Goal: Task Accomplishment & Management: Manage account settings

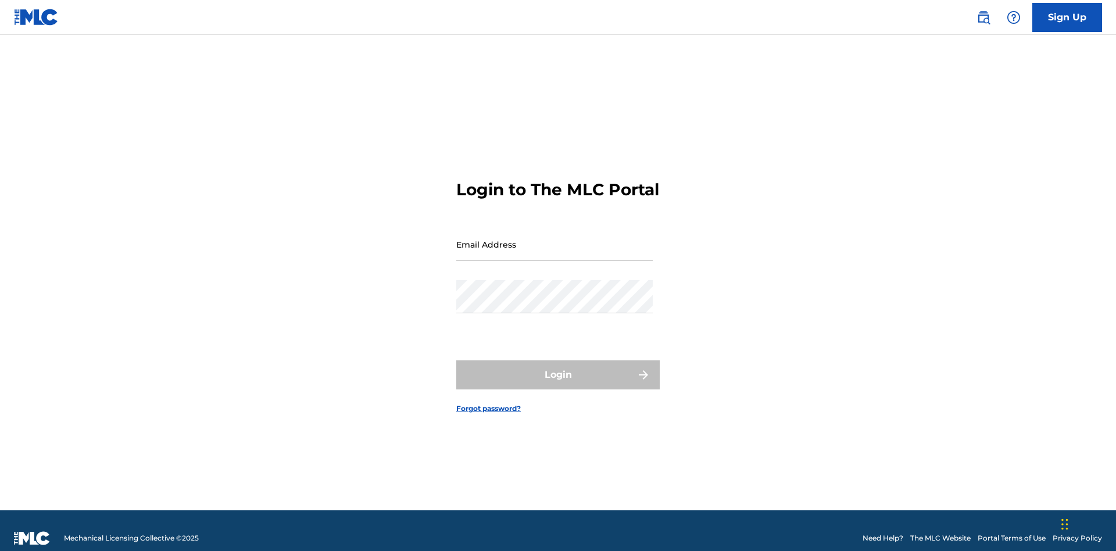
scroll to position [15, 0]
click at [554, 239] on input "Email Address" at bounding box center [554, 244] width 196 height 33
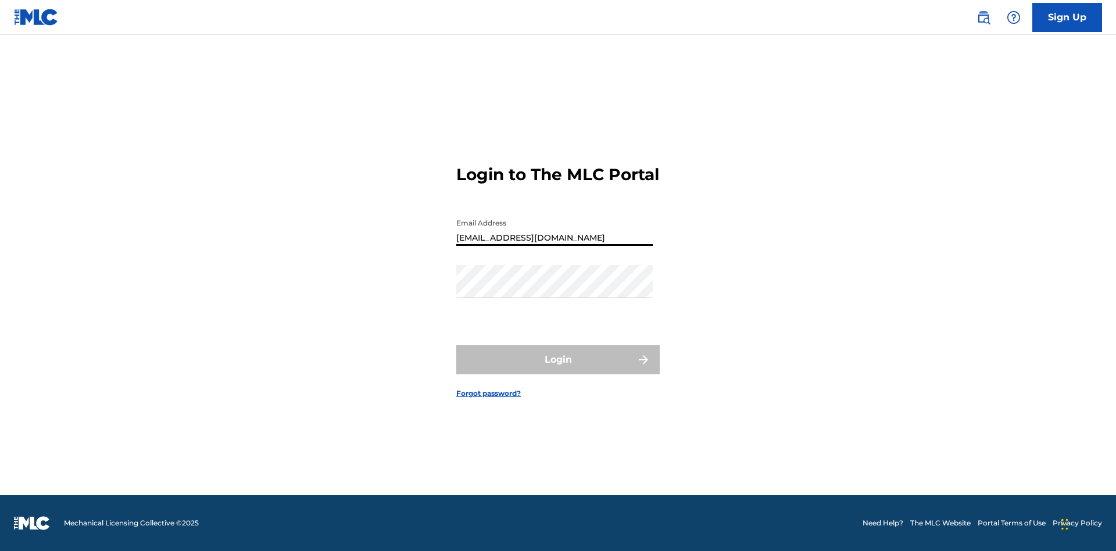
type input "[EMAIL_ADDRESS][DOMAIN_NAME]"
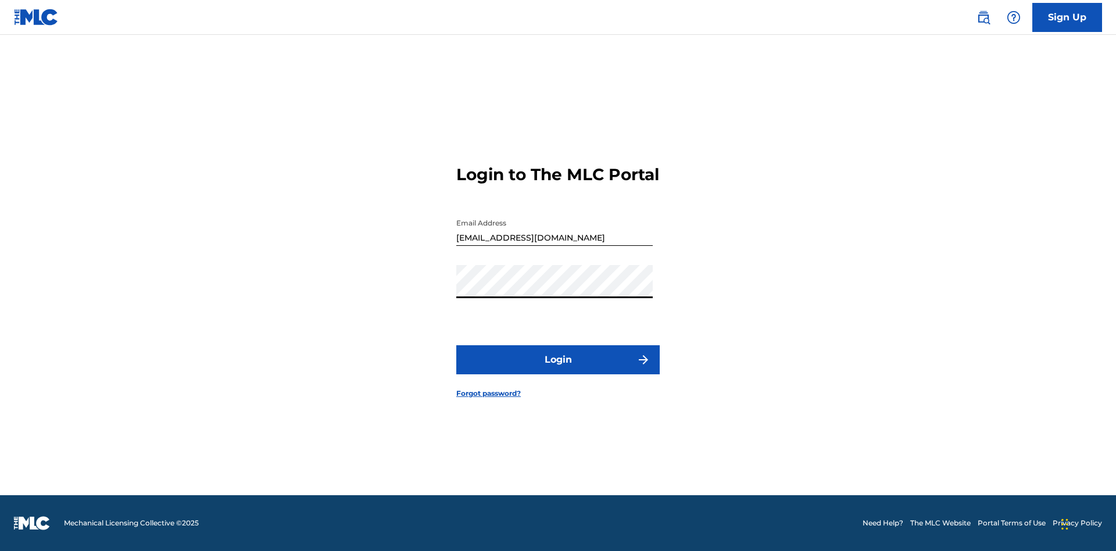
click at [558, 370] on button "Login" at bounding box center [557, 359] width 203 height 29
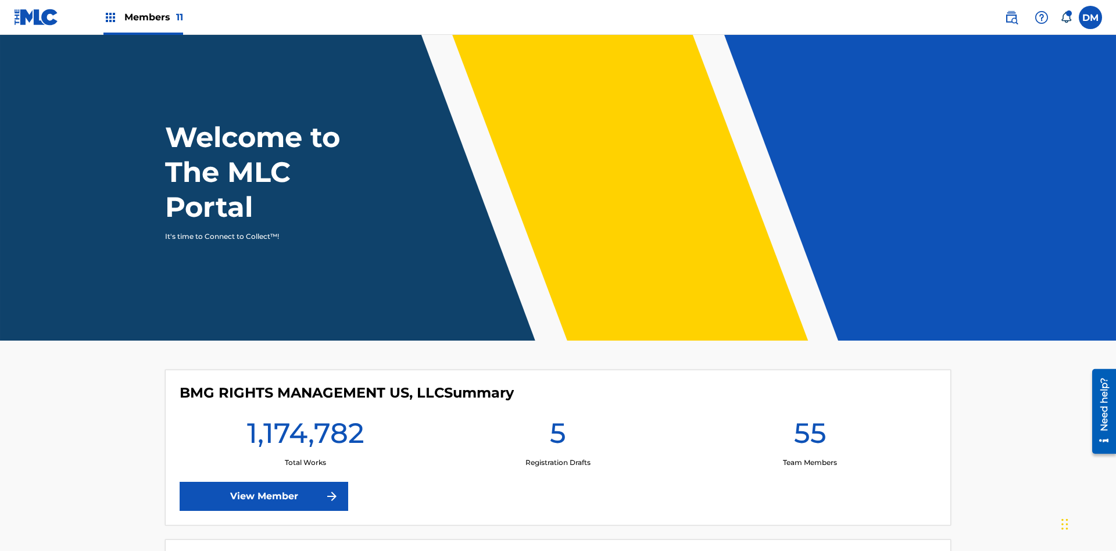
scroll to position [50, 0]
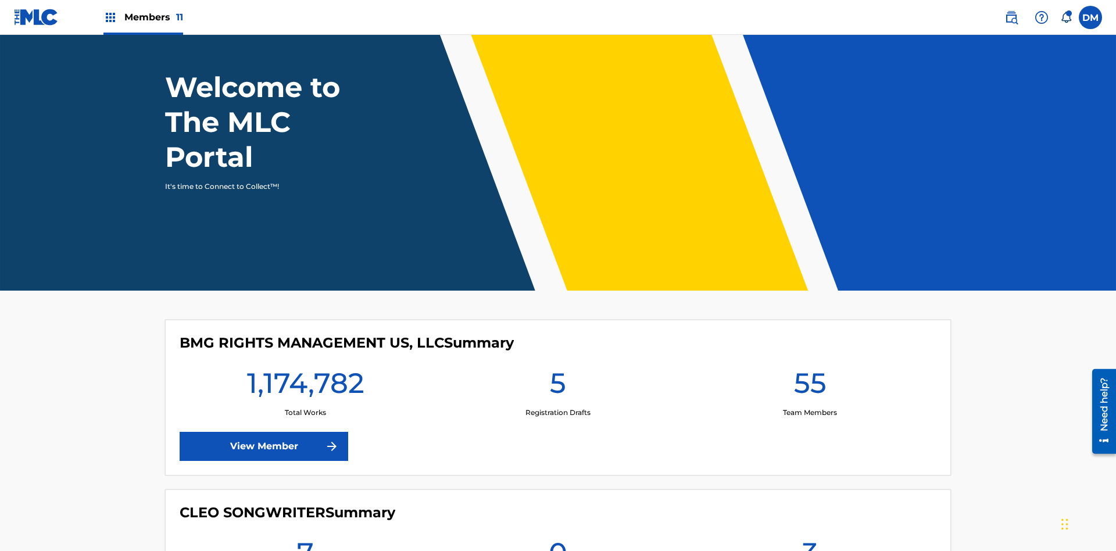
click at [143, 17] on span "Members 11" at bounding box center [153, 16] width 59 height 13
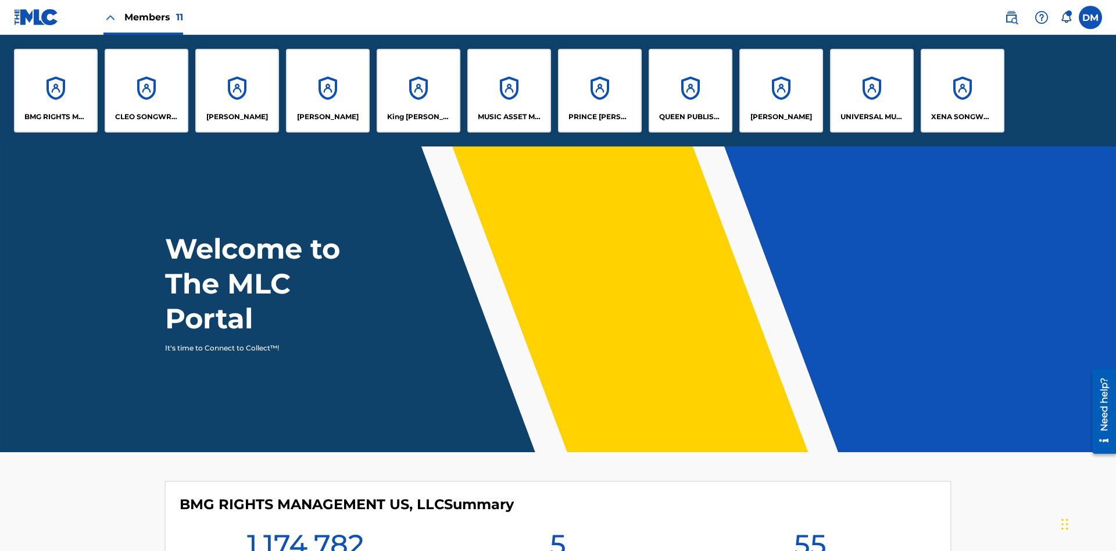
click at [599, 117] on p "PRINCE [PERSON_NAME]" at bounding box center [599, 117] width 63 height 10
